Goal: Task Accomplishment & Management: Complete application form

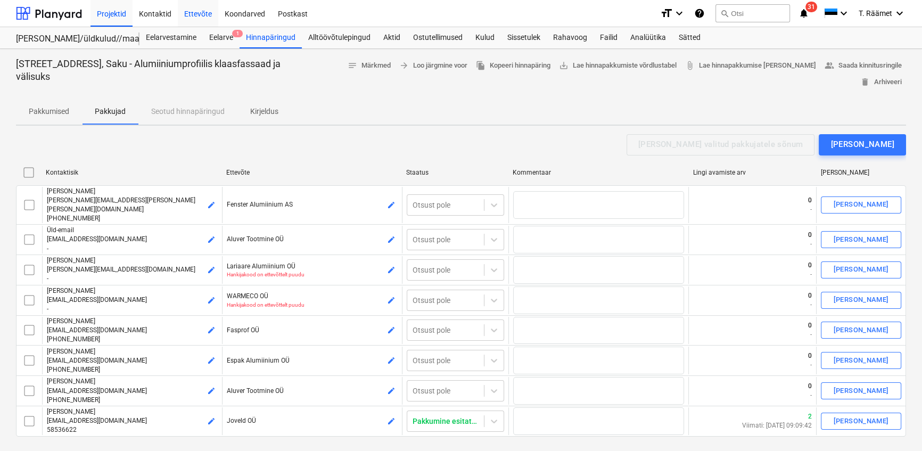
scroll to position [2077, 0]
click at [98, 10] on div "Projektid" at bounding box center [111, 12] width 42 height 27
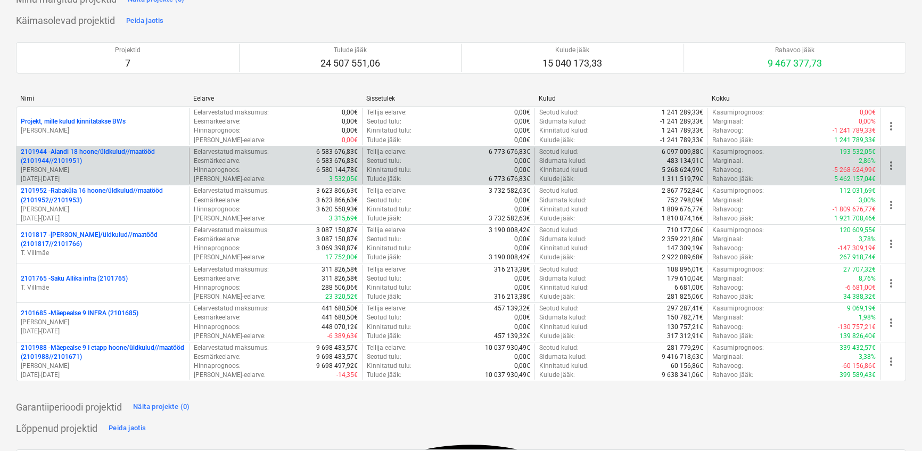
scroll to position [193, 0]
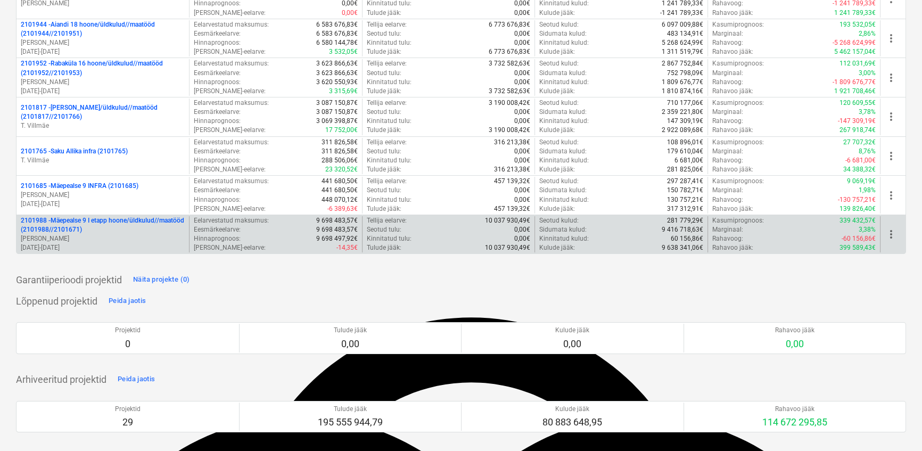
click at [112, 222] on p "2101988 - Mäepealse 9 I etapp hoone/üldkulud//maatööd (2101988//2101671)" at bounding box center [103, 225] width 164 height 18
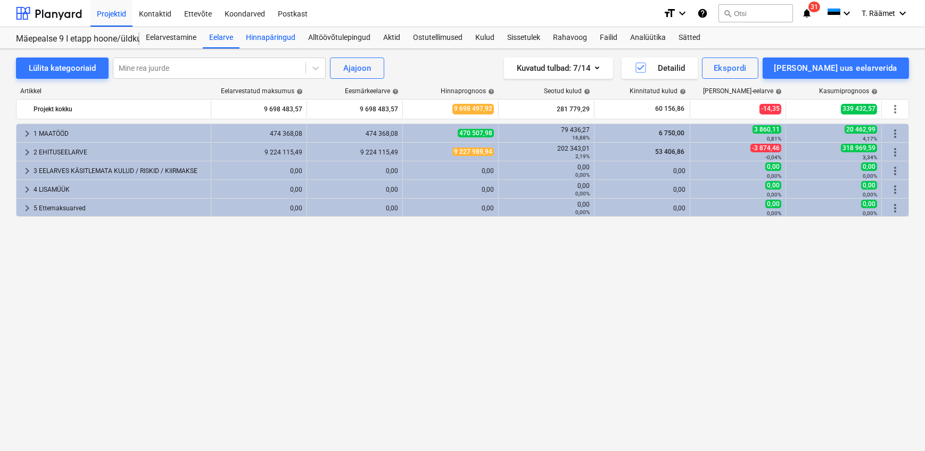
click at [269, 39] on div "Hinnapäringud" at bounding box center [271, 37] width 62 height 21
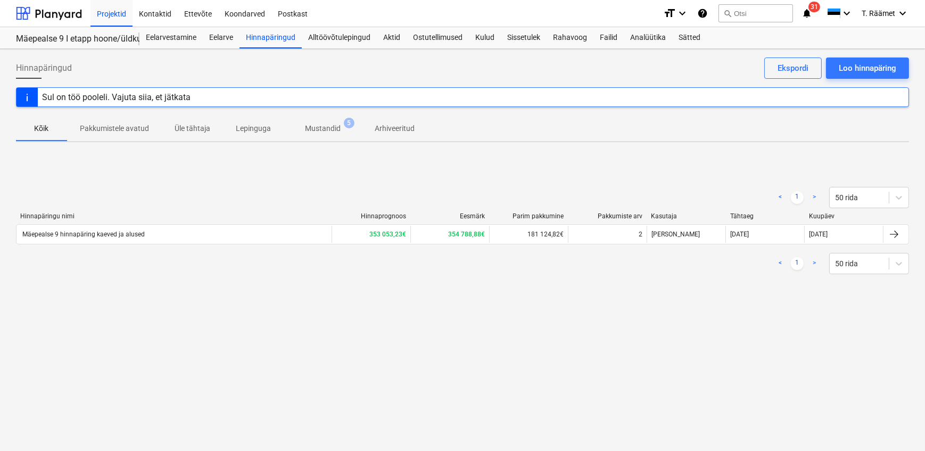
click at [322, 129] on p "Mustandid" at bounding box center [323, 128] width 36 height 11
click at [868, 67] on div "Loo hinnapäring" at bounding box center [867, 68] width 57 height 14
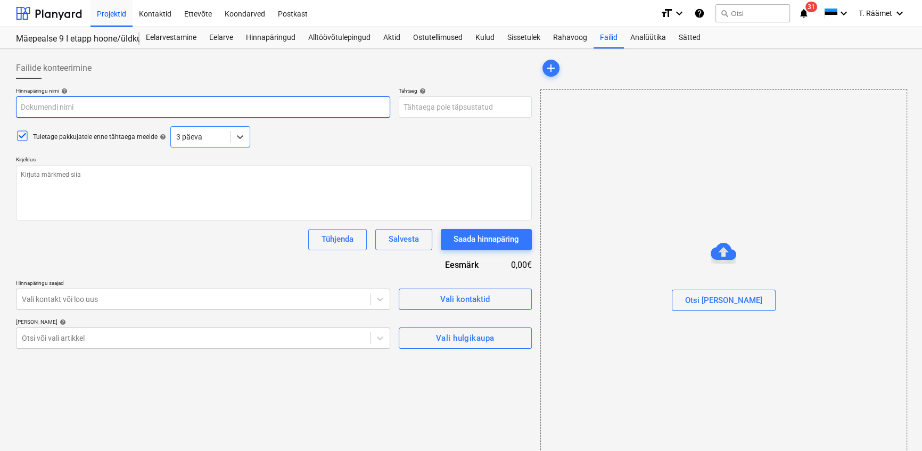
click at [247, 101] on input "text" at bounding box center [203, 106] width 374 height 21
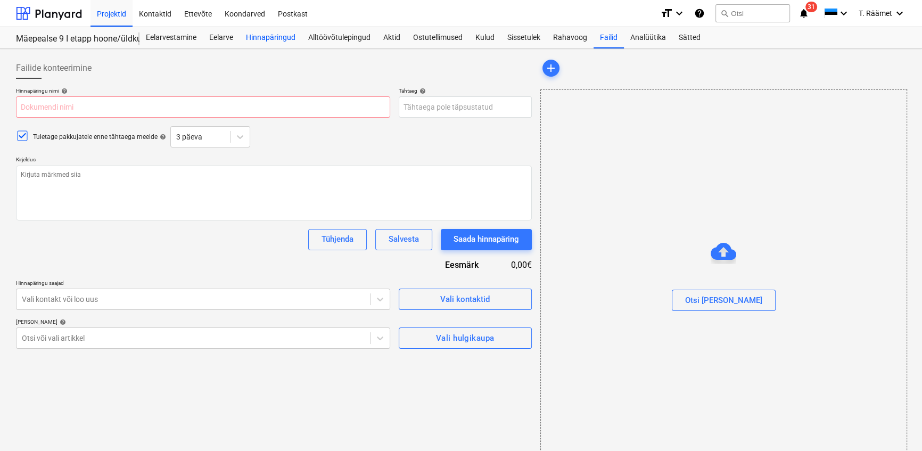
click at [266, 39] on div "Hinnapäringud" at bounding box center [271, 37] width 62 height 21
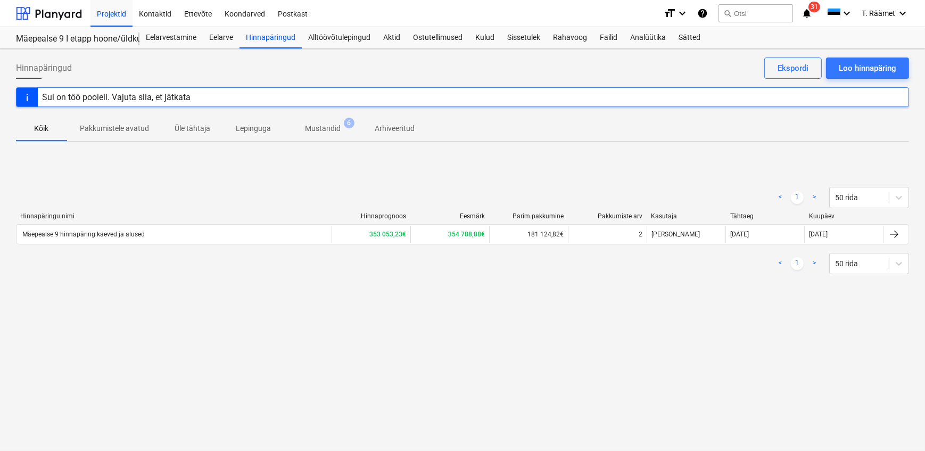
click at [325, 128] on p "Mustandid" at bounding box center [323, 128] width 36 height 11
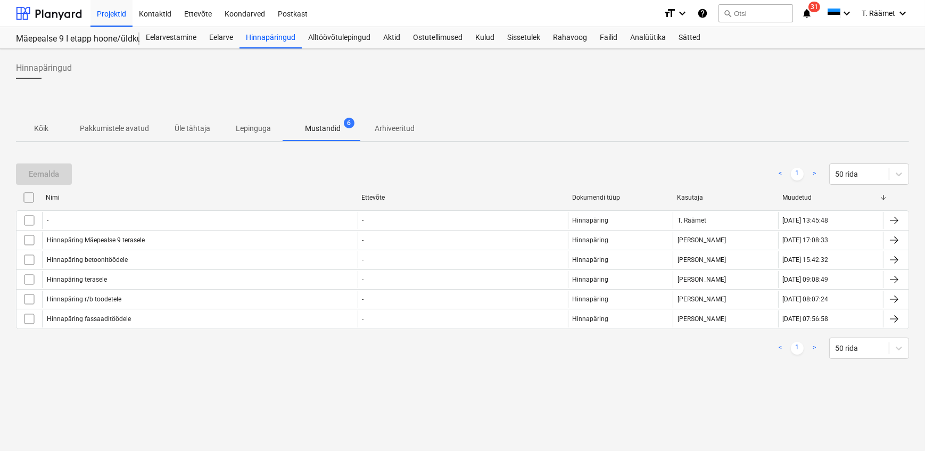
click at [42, 127] on p "Kõik" at bounding box center [42, 128] width 26 height 11
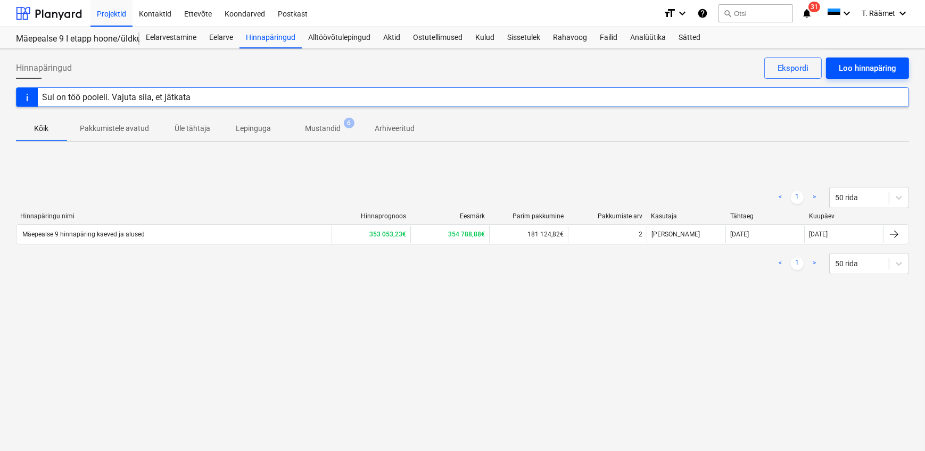
click at [854, 69] on div "Loo hinnapäring" at bounding box center [867, 68] width 57 height 14
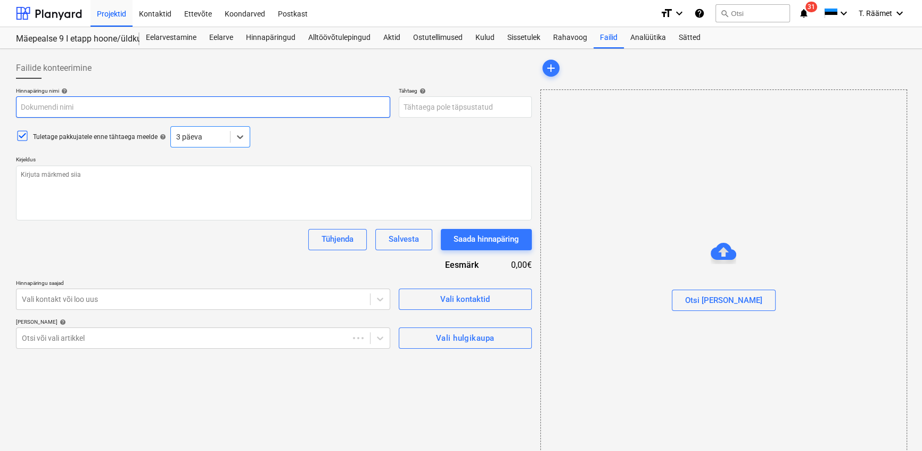
click at [201, 106] on input "text" at bounding box center [203, 106] width 374 height 21
type textarea "x"
type input "H"
type textarea "x"
type input "Hi"
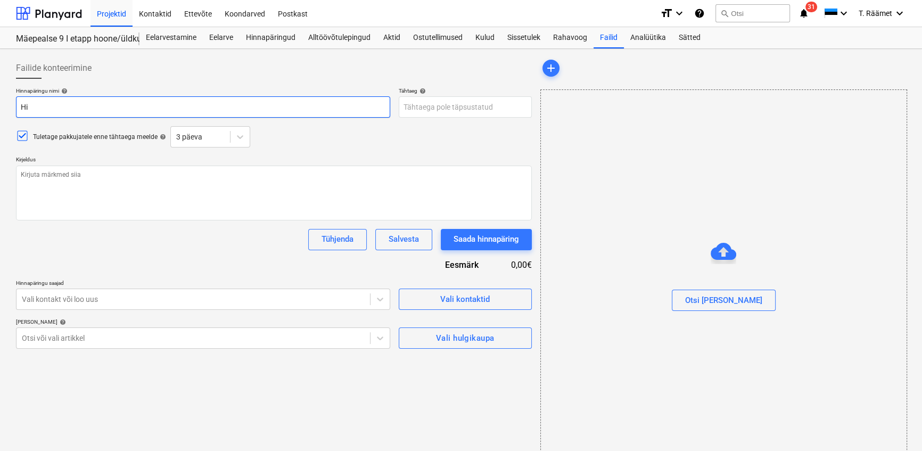
type textarea "x"
type input "Hin"
type textarea "x"
type input "Hinn"
type textarea "x"
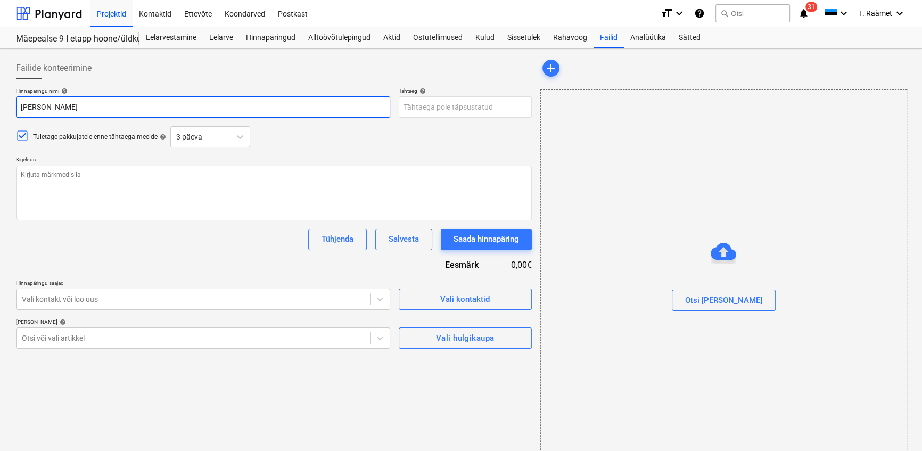
type input "Hinna"
type textarea "x"
type input "Hinnap"
type textarea "x"
type input "Hinnapä"
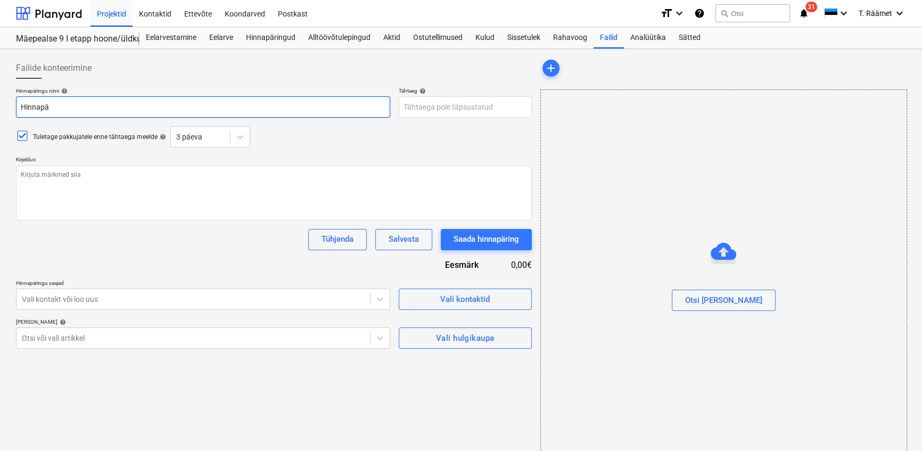
type textarea "x"
type input "Hinnapär"
type textarea "x"
type input "Hinnapäri"
type textarea "x"
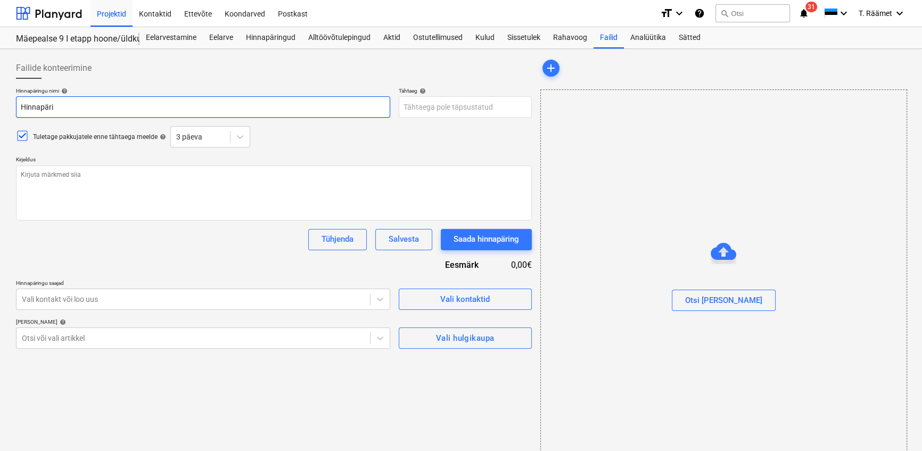
type input "Hinnapärin"
type textarea "x"
type input "Hinnapäring"
type textarea "x"
type input "Hinnapäring"
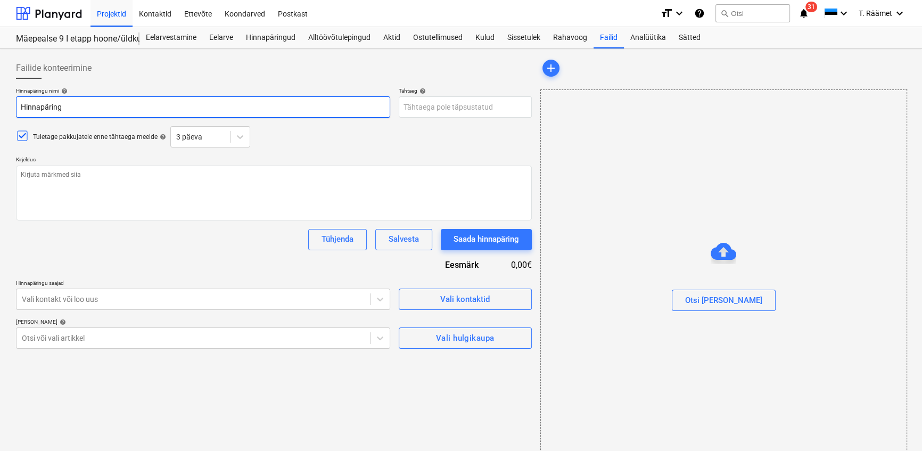
type textarea "x"
type input "Hinnapäring M"
type textarea "x"
type input "Hinnapäring Mä"
type textarea "x"
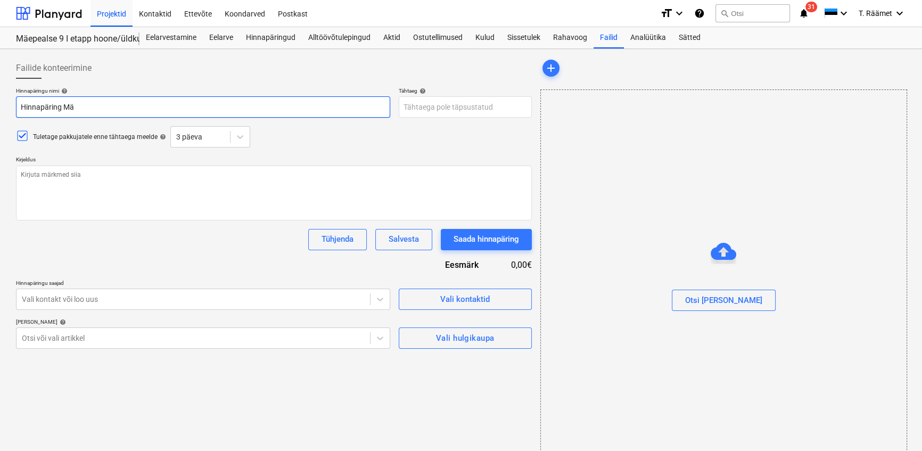
type input "Hinnapäring Mäe"
type textarea "x"
type input "Hinnapäring Mäep"
type textarea "x"
type input "Hinnapäring Mäepe"
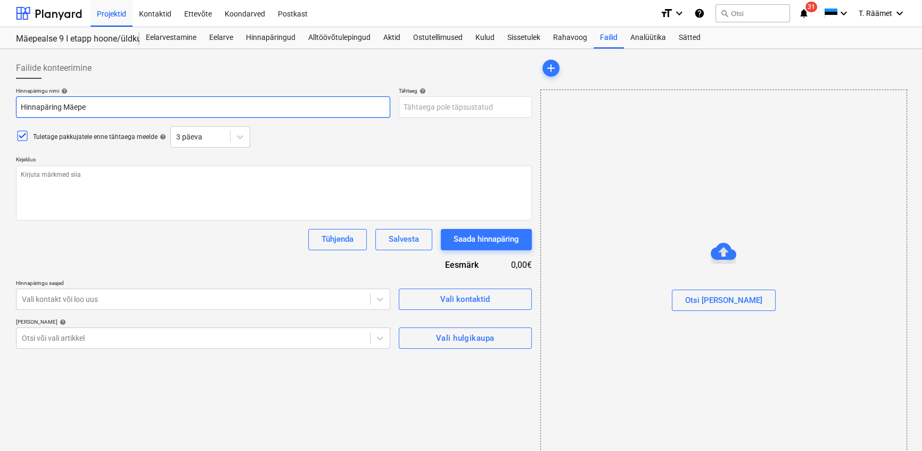
type textarea "x"
type input "Hinnapäring Mäepea"
type textarea "x"
type input "Hinnapäring Mäepeal"
type textarea "x"
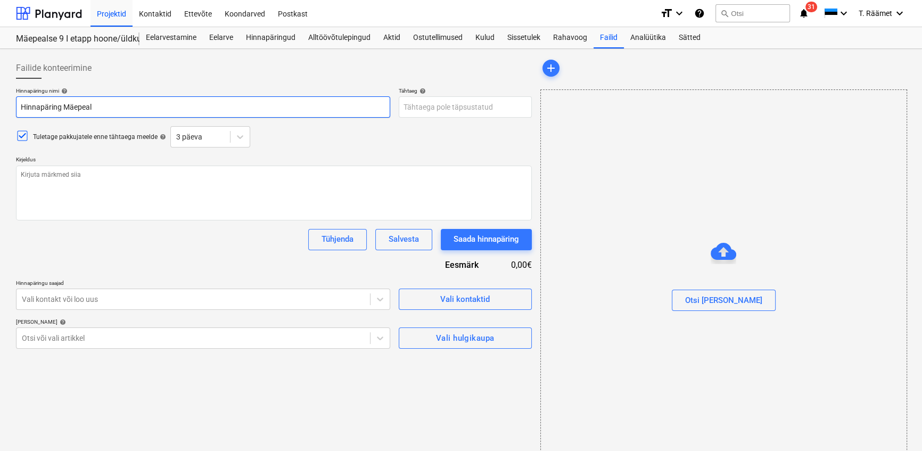
type input "Hinnapäring Mäepeals"
type textarea "x"
type input "Hinnapäring Mäepealse"
type textarea "x"
type input "Hinnapäring Mäepealse"
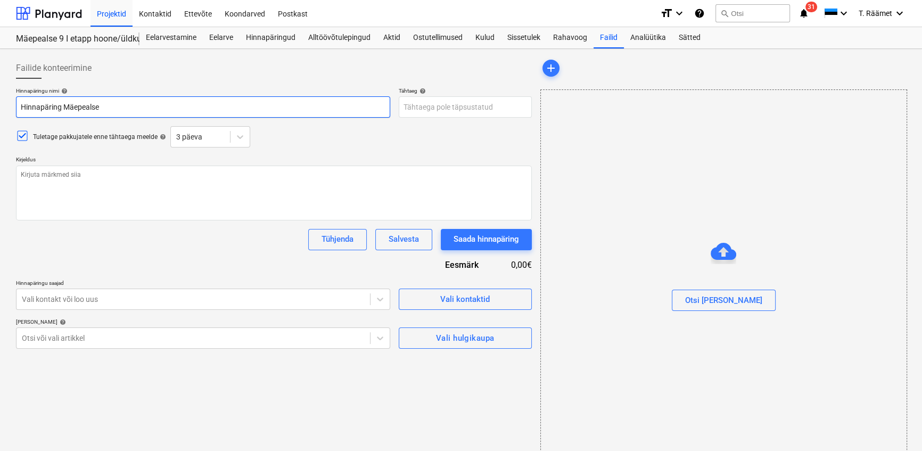
type textarea "x"
type input "Hinnapäring Mäepealse 9"
type textarea "x"
type input "Hinnapäring Mäepealse 9"
type textarea "x"
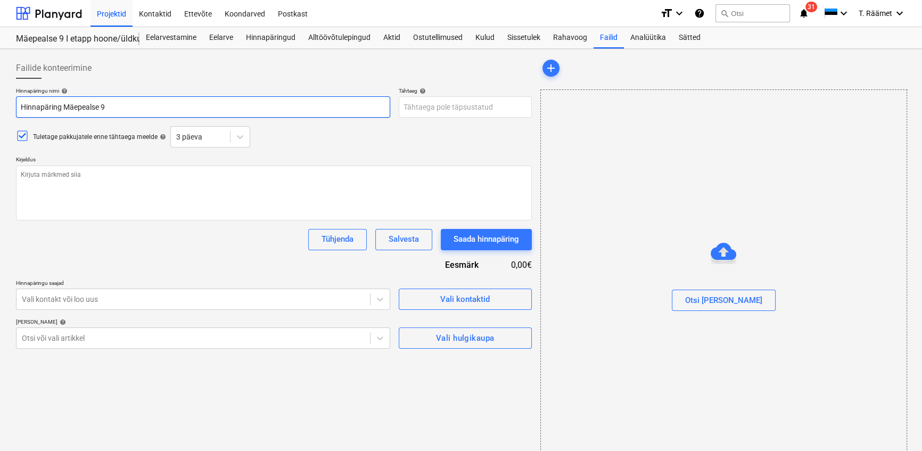
type input "Hinnapäring Mäepealse 9 l"
type textarea "x"
type input "Hinnapäring Mäepealse 9 li"
type textarea "x"
type input "Hinnapäring Mäepealse 9 lif"
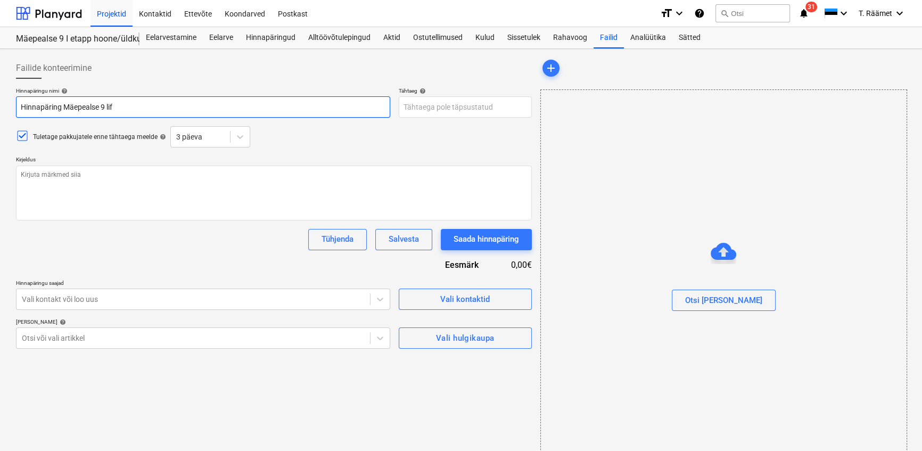
type textarea "x"
type input "Hinnapäring Mäepealse 9 lifti"
type textarea "x"
type input "Hinnapäring Mäepealse 9 liftid"
type textarea "x"
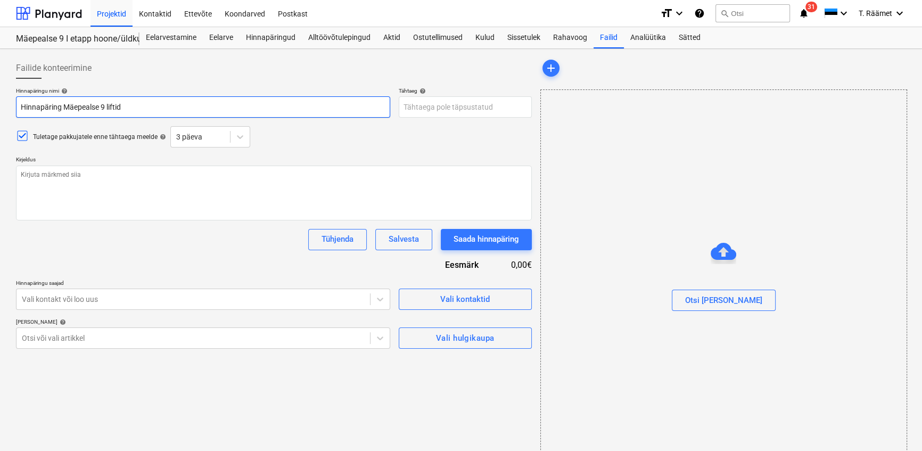
type input "Hinnapäring Mäepealse 9 liftide"
type textarea "x"
type input "Hinnapäring Mäepealse 9 liftidel"
type textarea "x"
type input "Hinnapäring Mäepealse 9 liftidele"
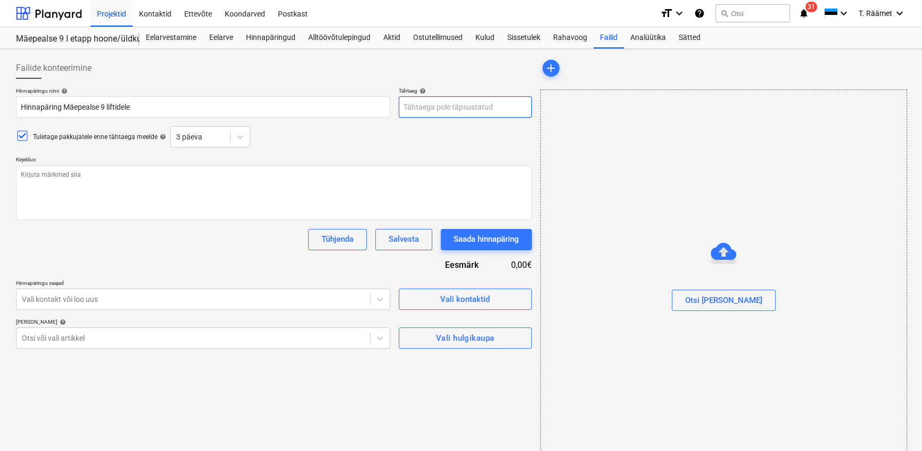
click at [432, 110] on body "Projektid Kontaktid Ettevõte Koondarved Postkast format_size keyboard_arrow_dow…" at bounding box center [461, 225] width 922 height 451
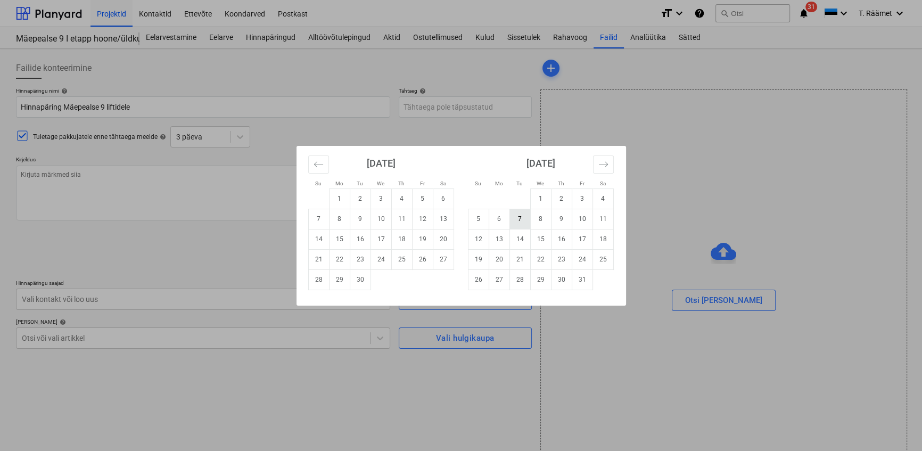
click at [522, 218] on td "7" at bounding box center [519, 219] width 21 height 20
type textarea "x"
type input "07 Oct 2025"
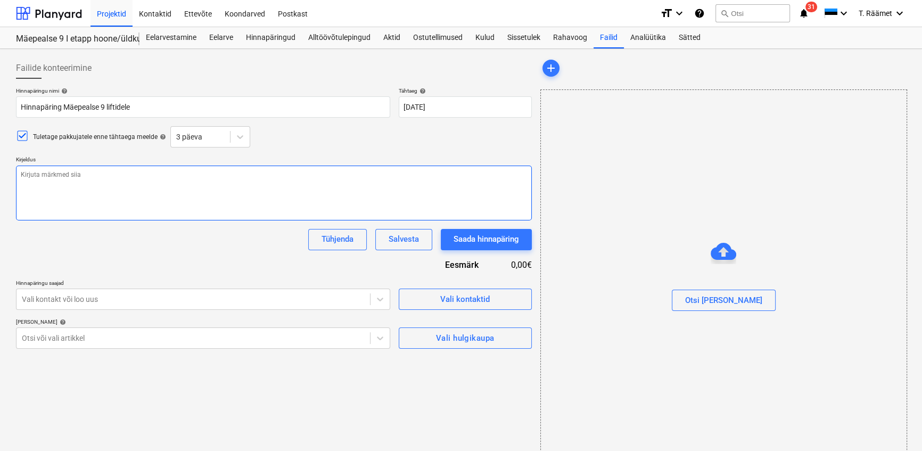
click at [117, 179] on textarea at bounding box center [274, 193] width 516 height 55
type textarea "T"
type textarea "x"
type textarea "Ter"
type textarea "x"
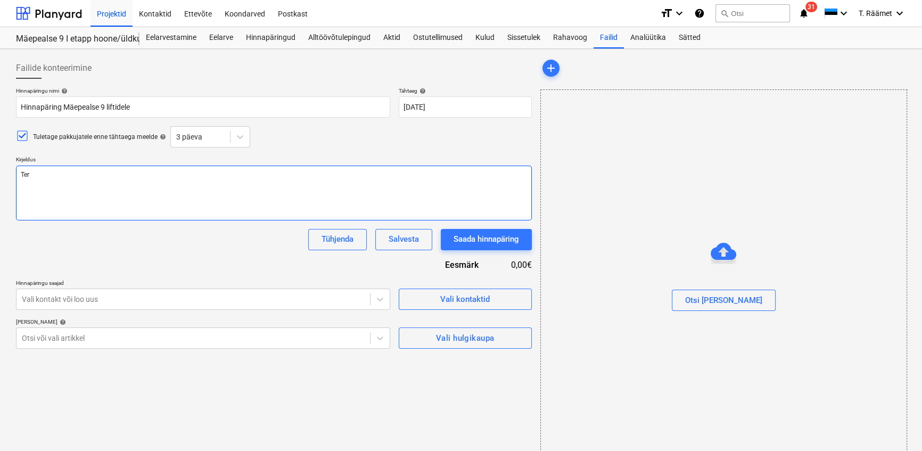
type textarea "Tere"
type textarea "x"
type textarea "Tere!"
type textarea "x"
type textarea "Tere!"
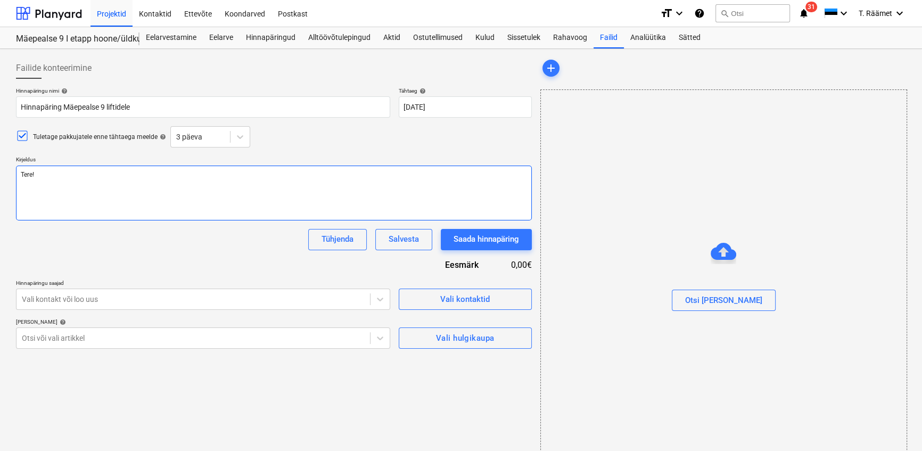
type textarea "x"
type textarea "Tere!"
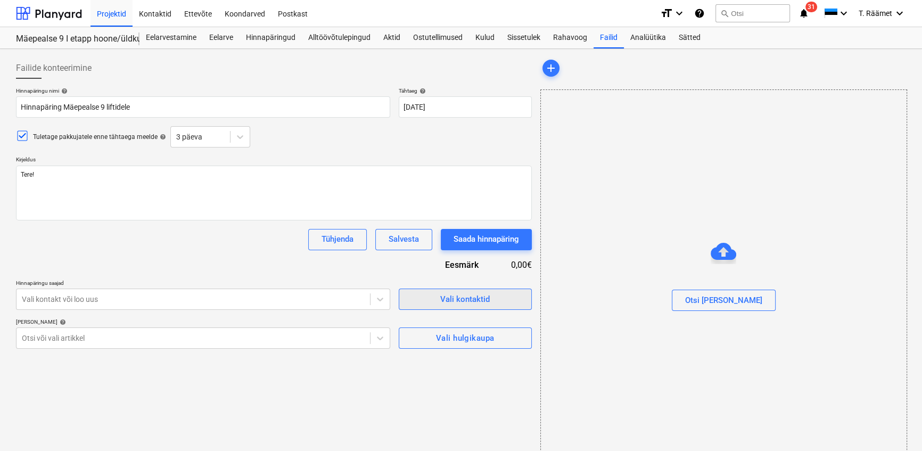
click at [454, 298] on div "Vali kontaktid" at bounding box center [465, 299] width 50 height 14
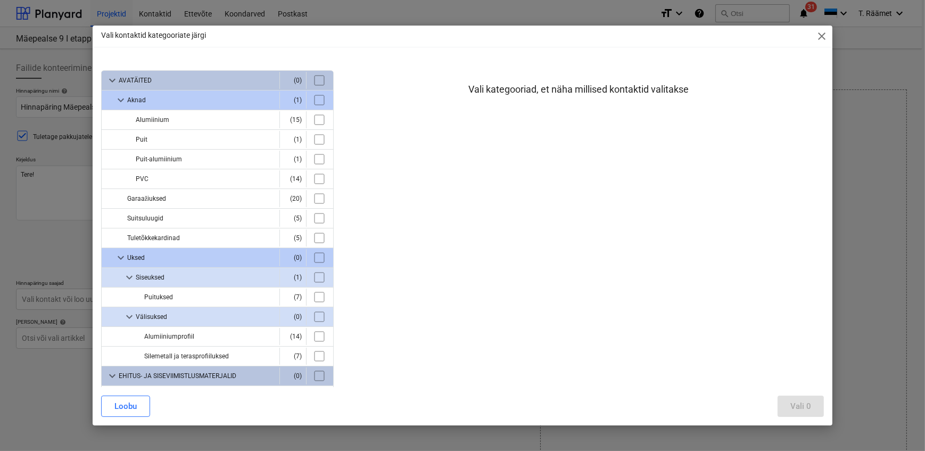
click at [823, 34] on span "close" at bounding box center [821, 36] width 13 height 13
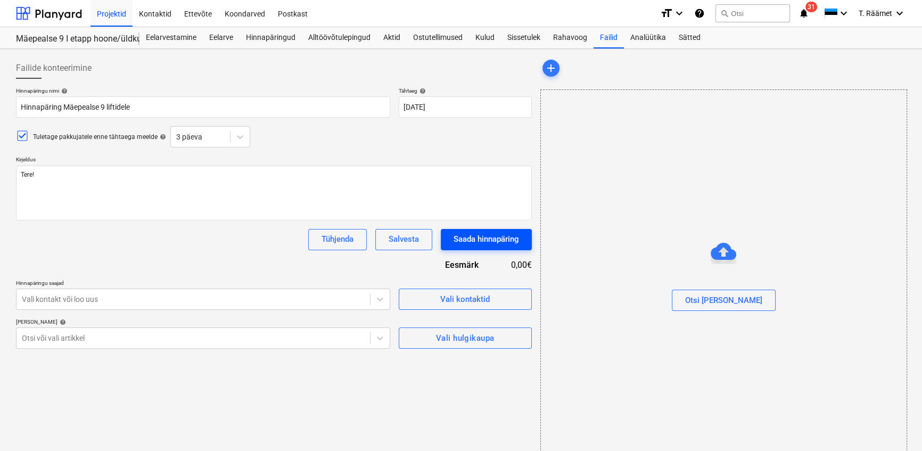
type textarea "x"
click at [210, 298] on div at bounding box center [193, 299] width 343 height 11
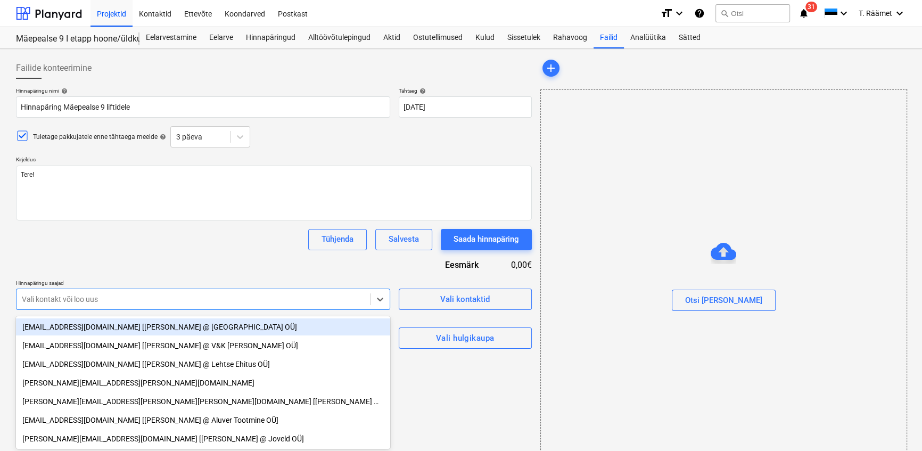
scroll to position [26, 0]
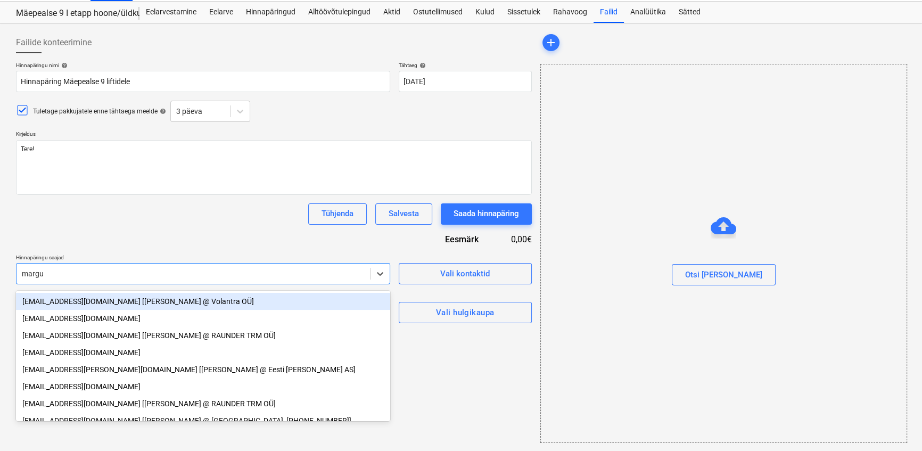
type input "margus"
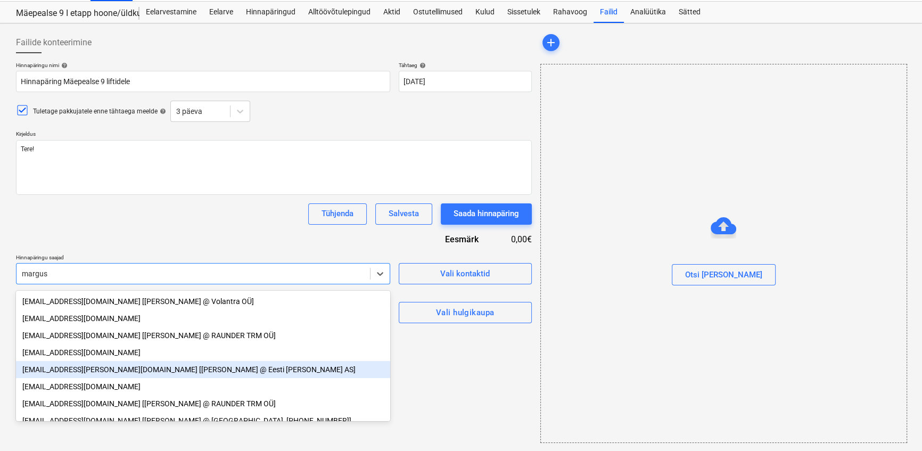
click at [93, 378] on div "margus.puna@otis.com [Margus Puna @ Eesti Otis AS]" at bounding box center [203, 369] width 374 height 17
type textarea "x"
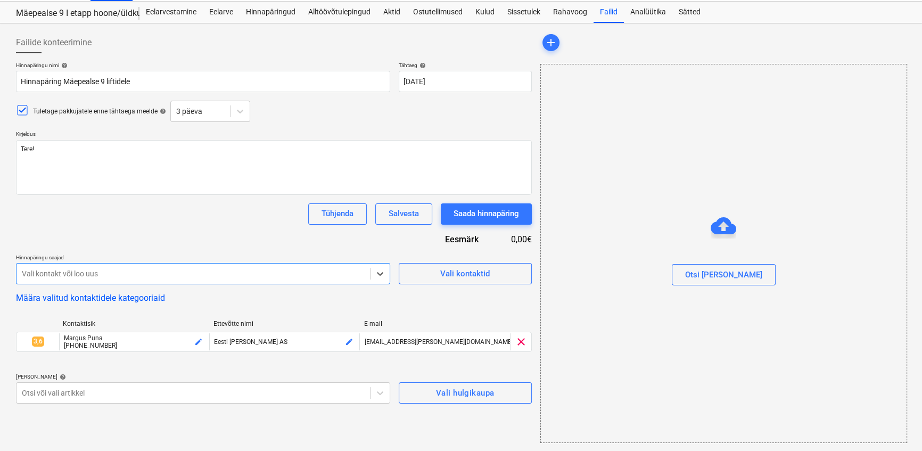
click at [109, 277] on div at bounding box center [193, 273] width 343 height 11
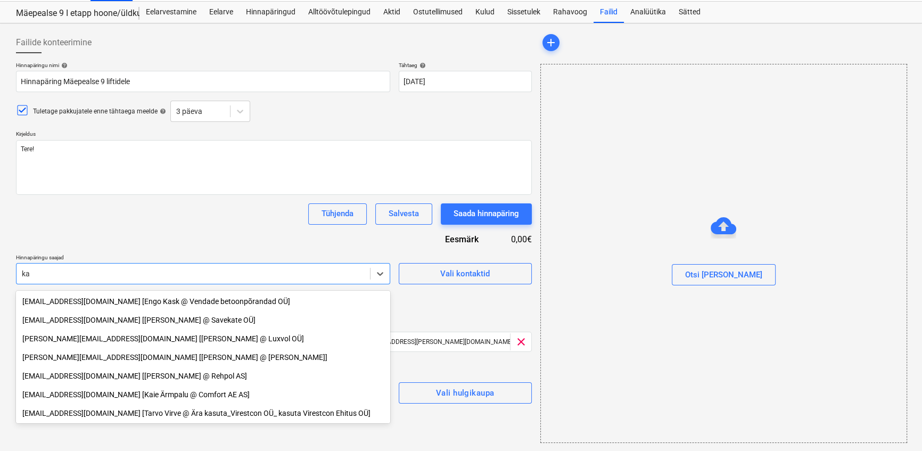
type input "k"
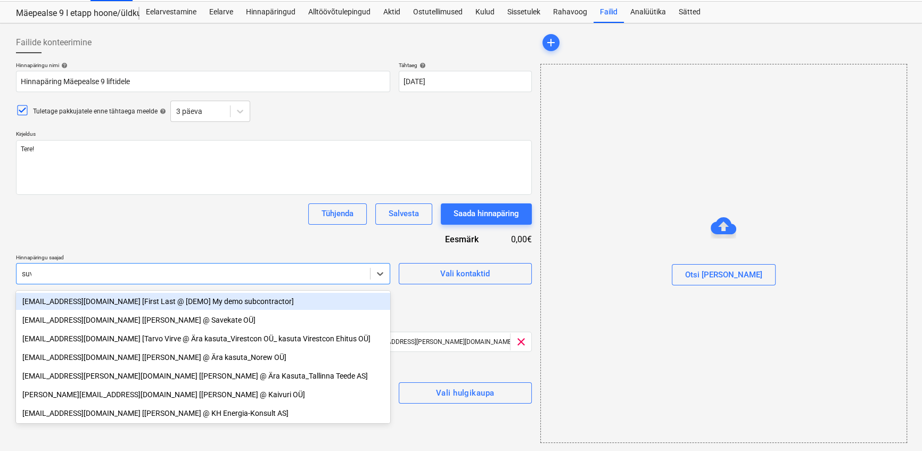
type input "suvi"
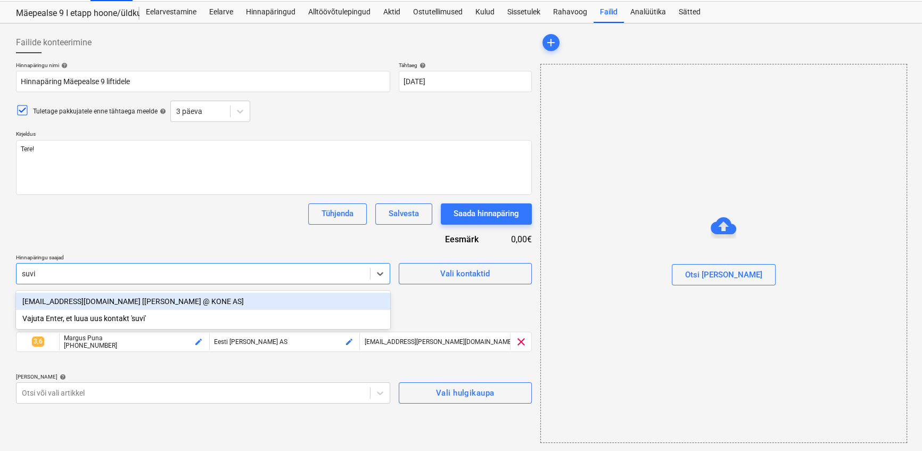
click at [116, 301] on div "kalle.suvi@kone.com [Kalle Suvi @ KONE AS]" at bounding box center [203, 301] width 374 height 17
type textarea "x"
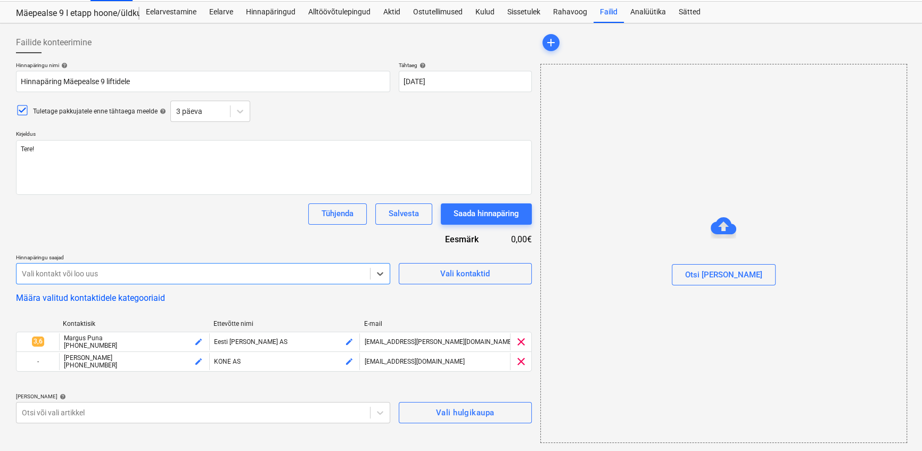
click at [116, 277] on div at bounding box center [193, 273] width 343 height 11
click at [93, 274] on div at bounding box center [193, 273] width 343 height 11
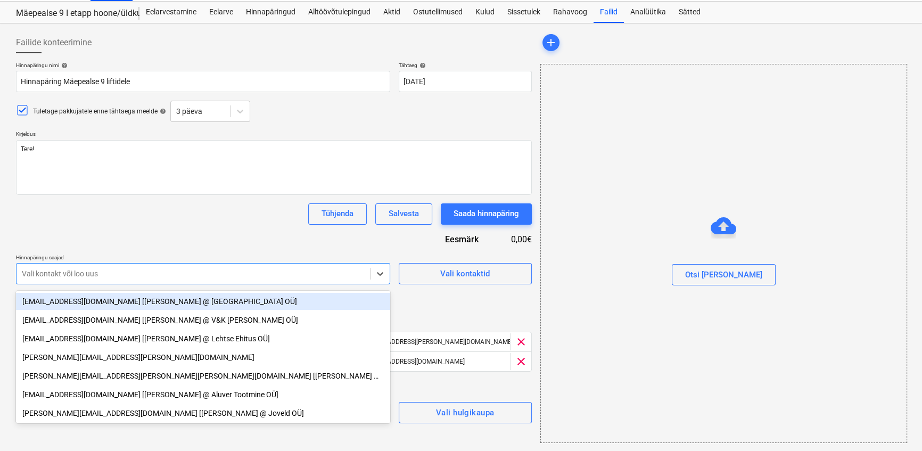
click at [93, 274] on div at bounding box center [193, 273] width 343 height 11
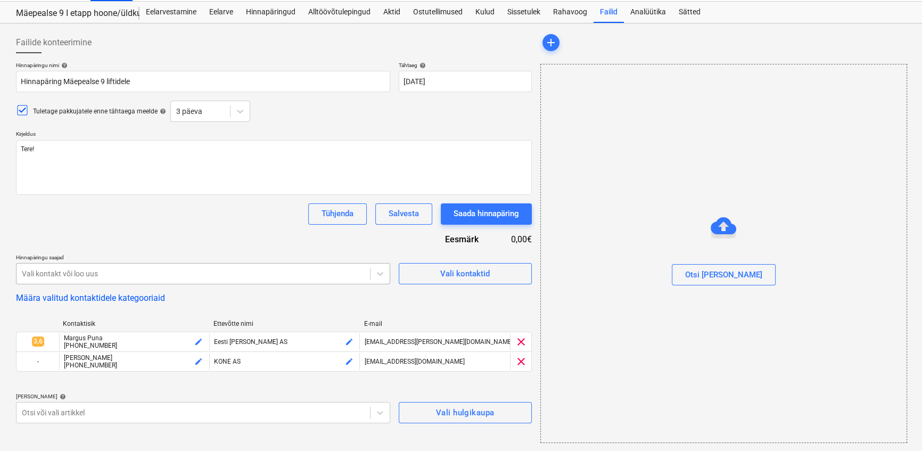
click at [52, 274] on div at bounding box center [193, 273] width 343 height 11
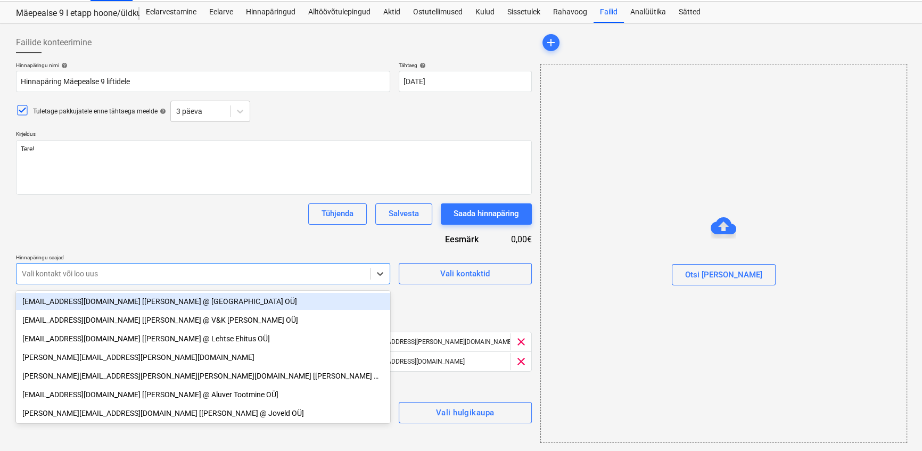
type textarea "x"
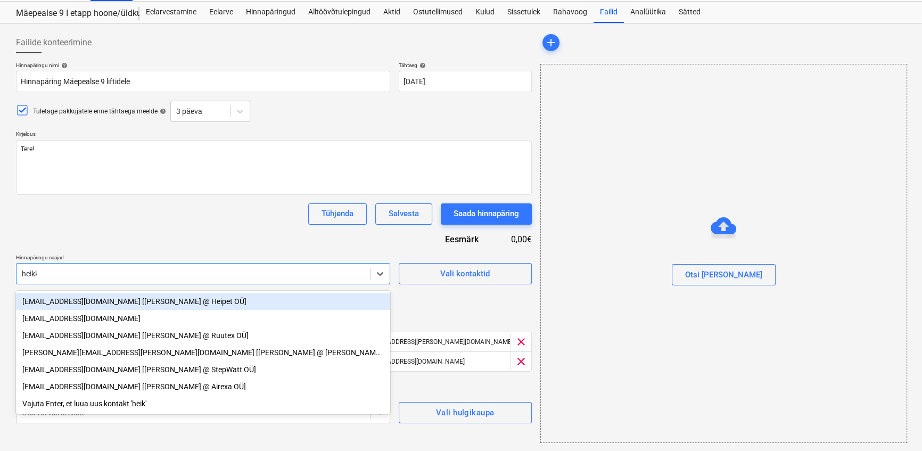
type input "heikki"
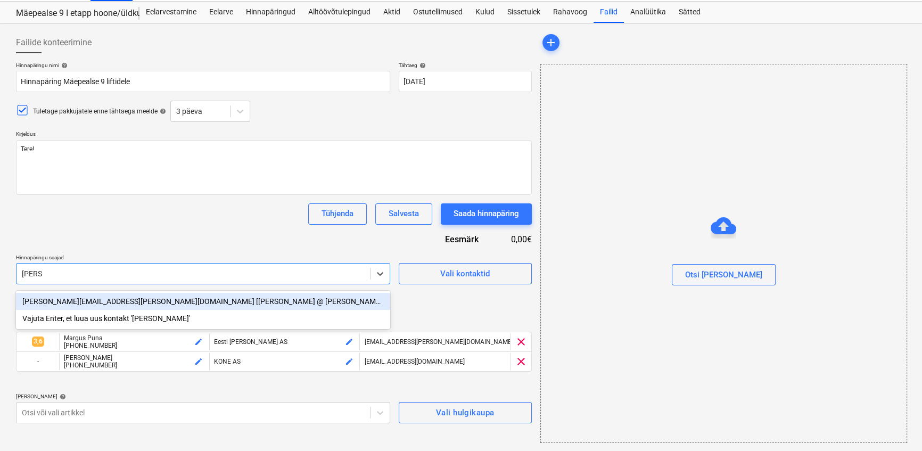
click at [53, 302] on div "heikki.vunk@schindler.com [Heikki Vunk @ Schindler liftid OÜ]" at bounding box center [203, 301] width 374 height 17
type textarea "x"
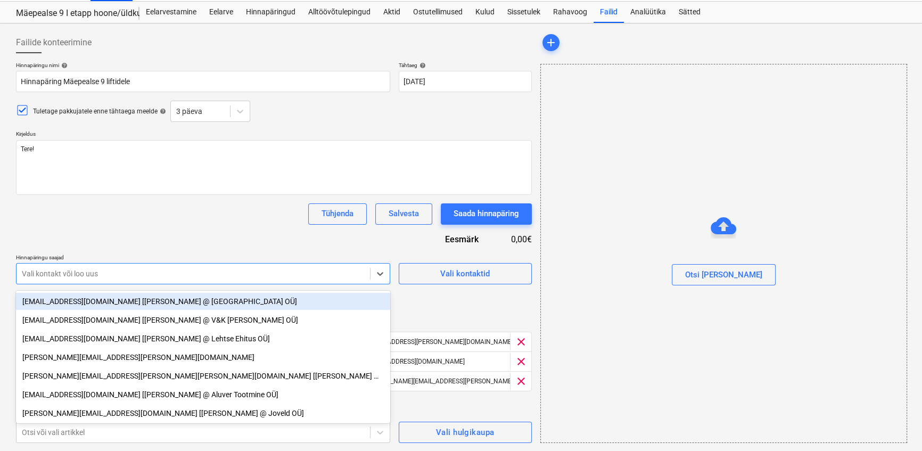
scroll to position [27, 0]
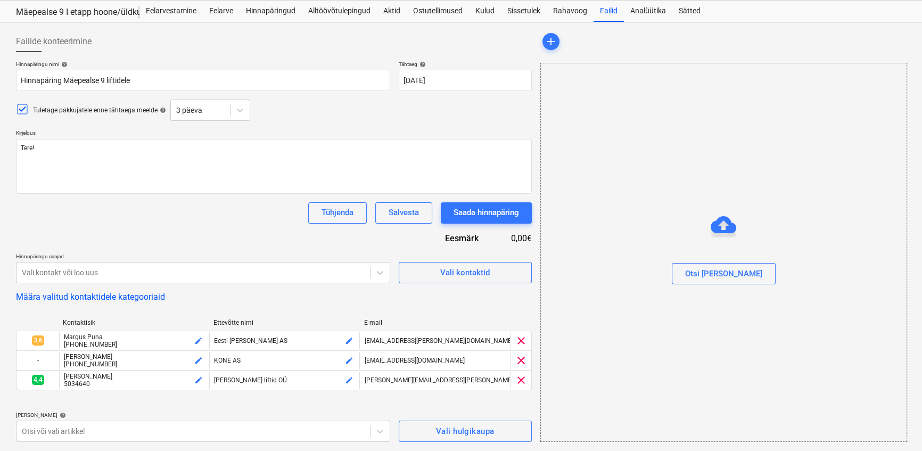
click at [454, 302] on div "Määra valitud kontaktidele kategooriaid" at bounding box center [274, 297] width 516 height 10
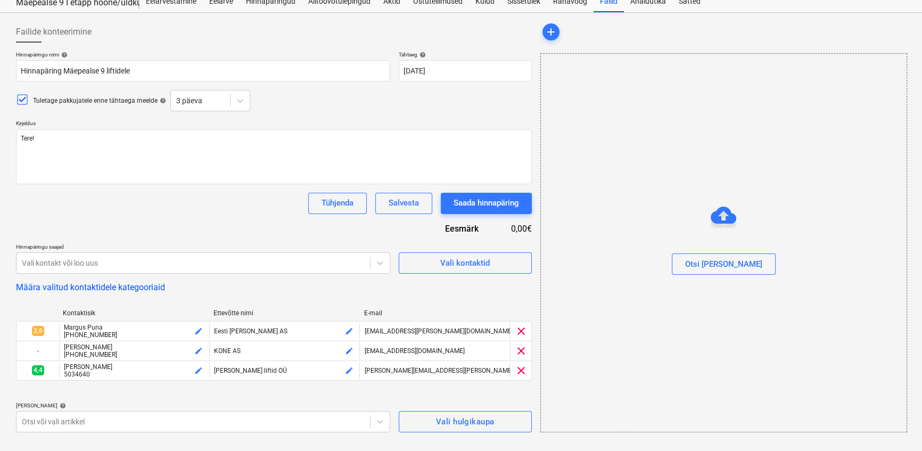
scroll to position [37, 0]
type textarea "x"
click at [226, 414] on body "Projektid Kontaktid Ettevõte Koondarved Postkast format_size keyboard_arrow_dow…" at bounding box center [461, 188] width 922 height 451
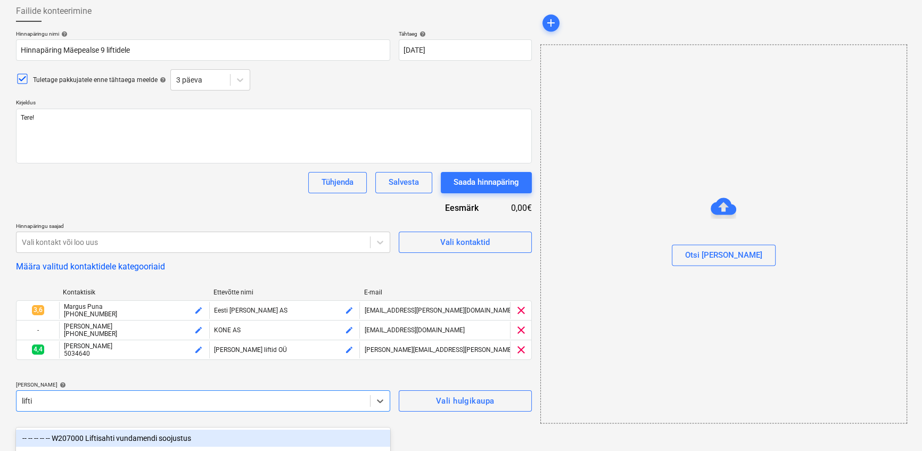
scroll to position [193, 0]
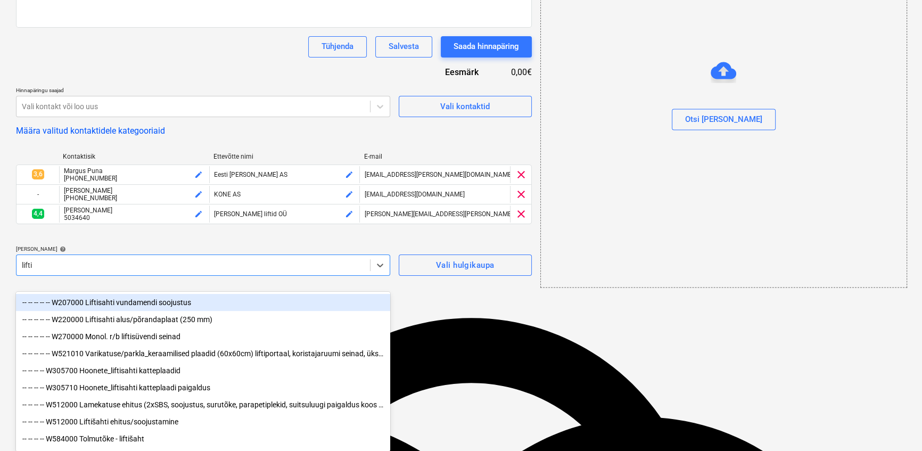
type input "lift"
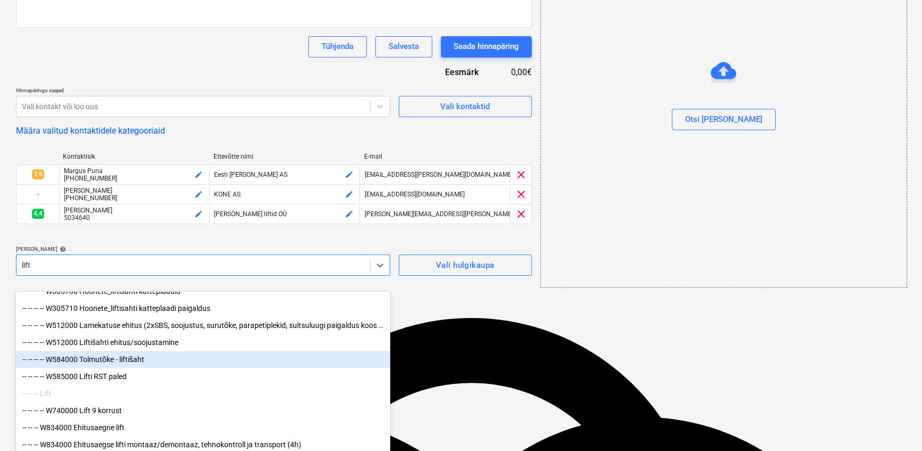
scroll to position [123, 0]
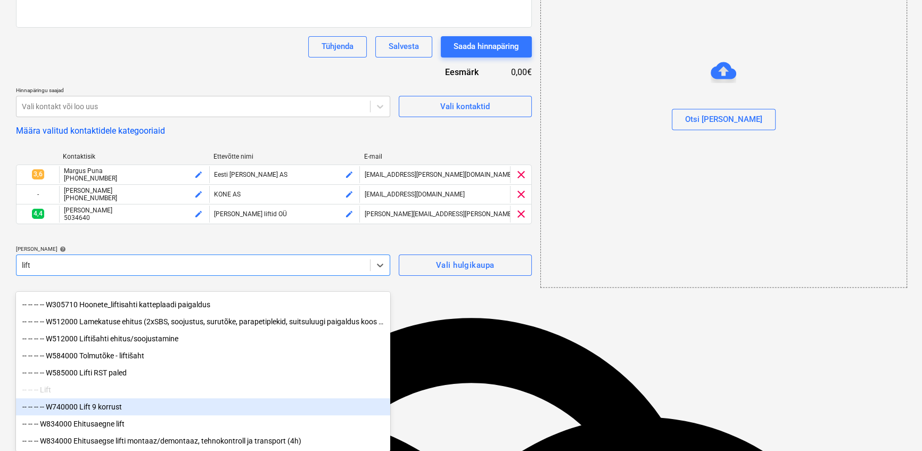
click at [130, 401] on div "-- -- -- -- W740000 Lift 9 korrust" at bounding box center [203, 406] width 374 height 17
type textarea "x"
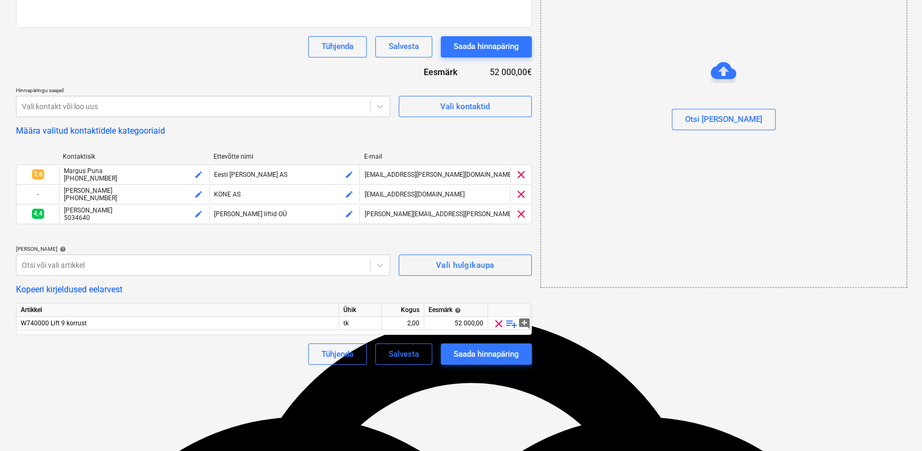
type textarea "Artikkel Ühik Kogus Eesmärk help W740000 Lift 9 korrust tk 2,00 52 000,00 clear…"
click at [130, 335] on div "Artikkel Ühik Kogus Eesmärk help W740000 Lift 9 korrust tk 2,00 52 000,00 clear…" at bounding box center [274, 319] width 516 height 32
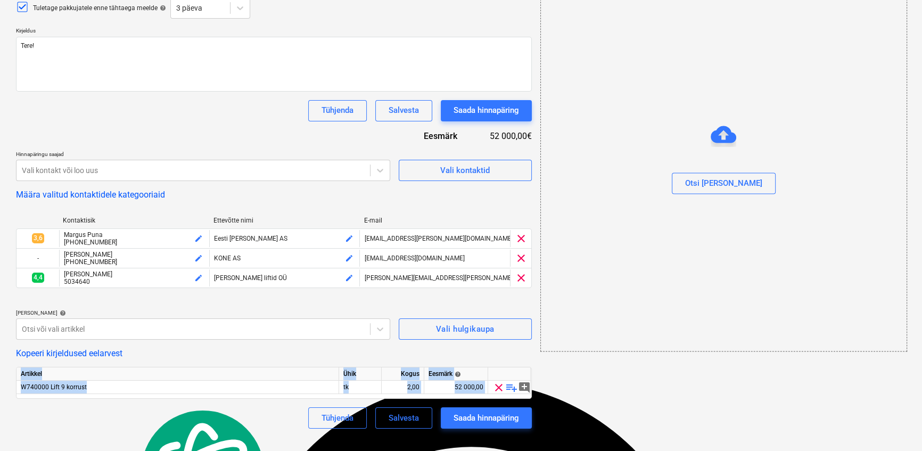
click at [488, 358] on div "Kopeeri kirjeldused eelarvest" at bounding box center [274, 353] width 516 height 10
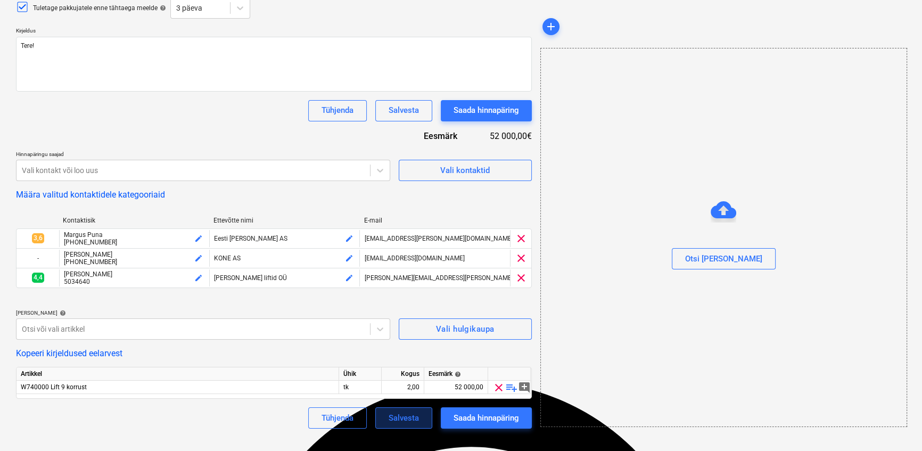
click at [406, 425] on div "Salvesta" at bounding box center [404, 418] width 30 height 14
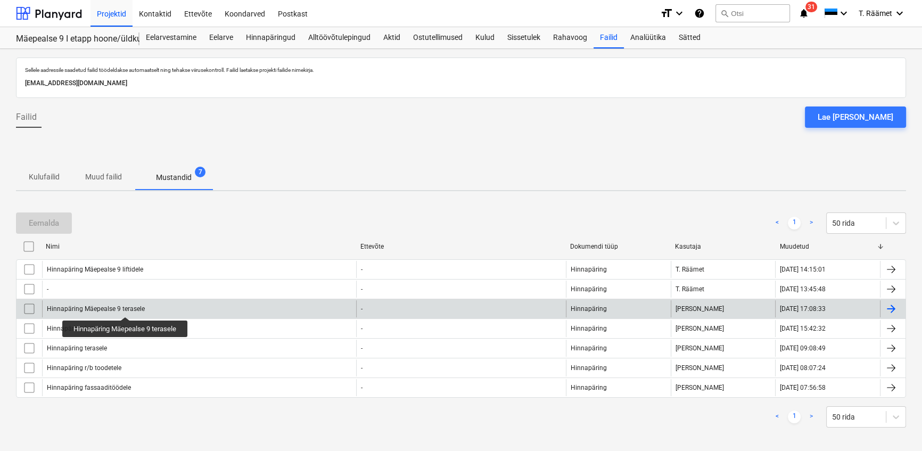
click at [126, 308] on div "Hinnapäring Mäepealse 9 terasele" at bounding box center [96, 308] width 98 height 7
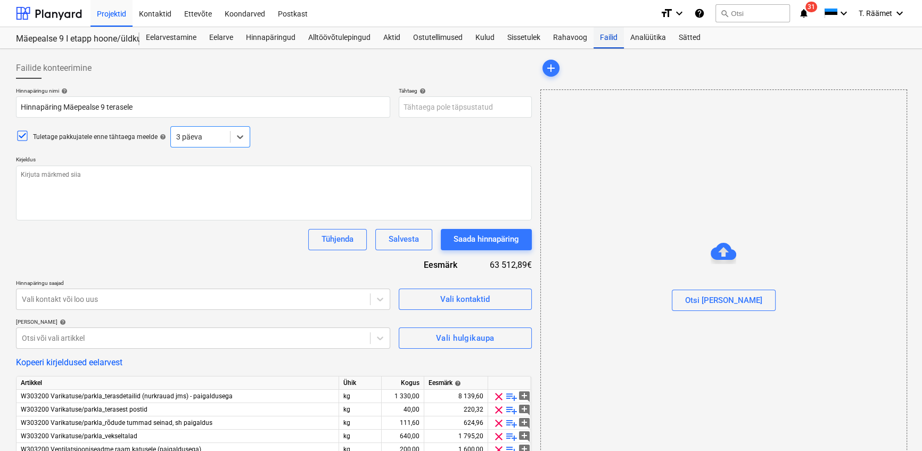
type textarea "x"
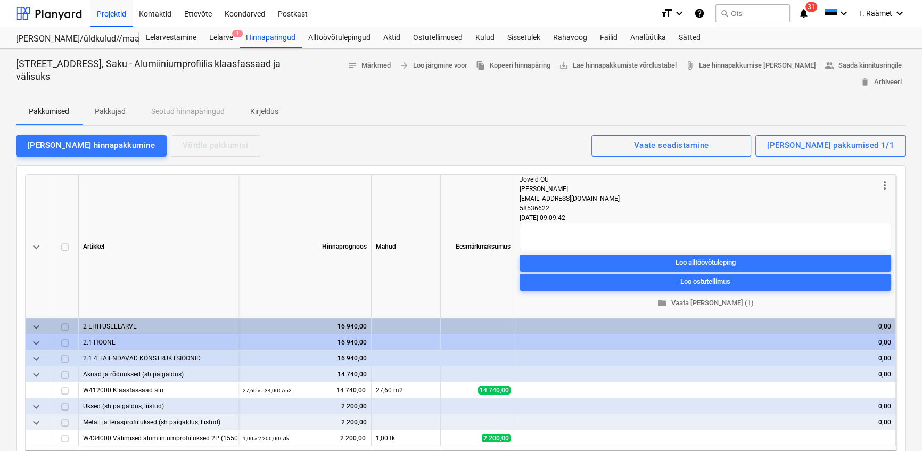
scroll to position [2077, 0]
